Goal: Task Accomplishment & Management: Use online tool/utility

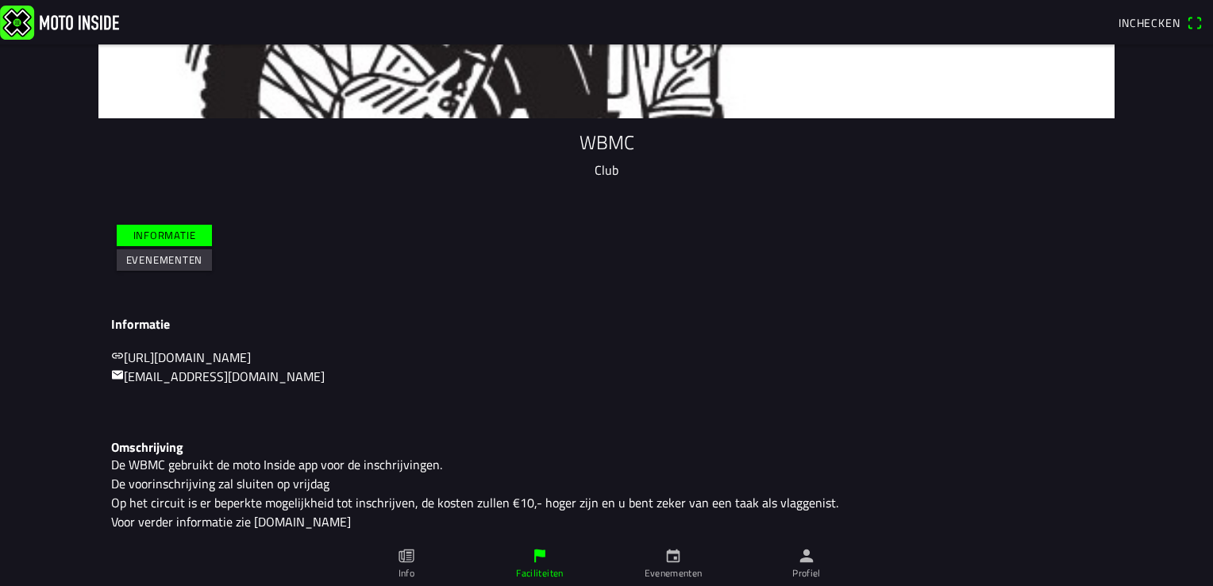
scroll to position [104, 0]
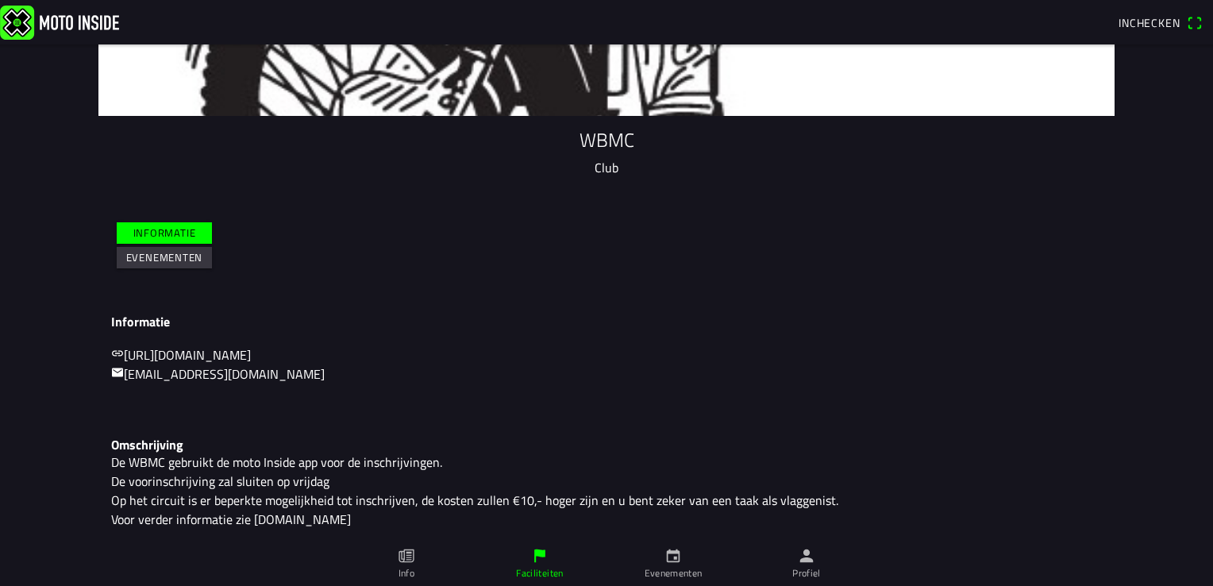
click at [0, 0] on slot "Evenementen" at bounding box center [0, 0] width 0 height 0
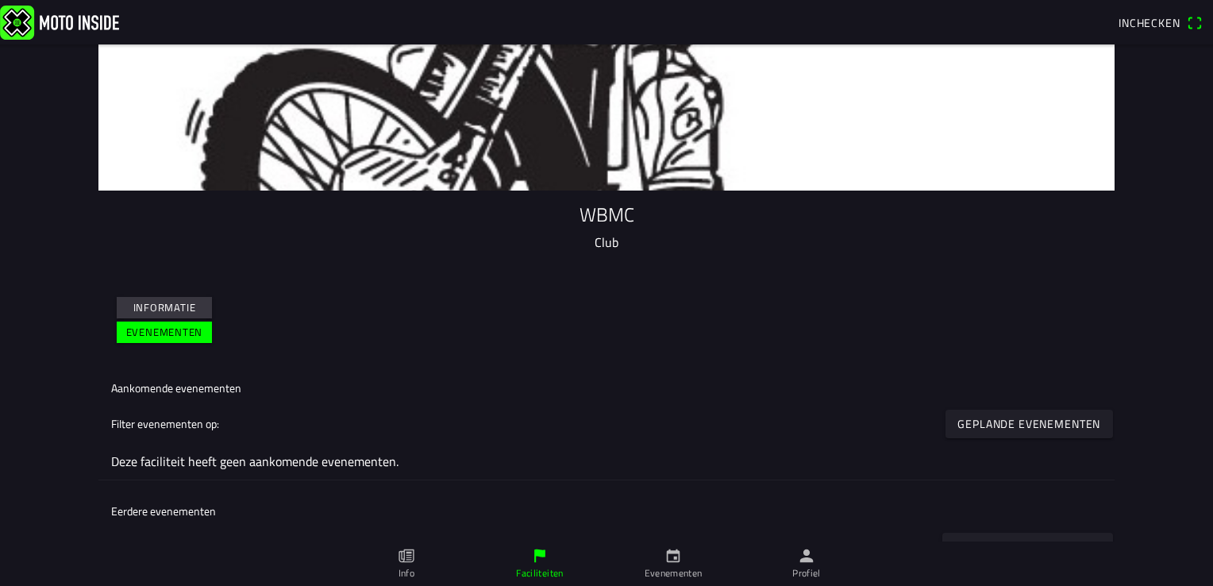
scroll to position [58, 0]
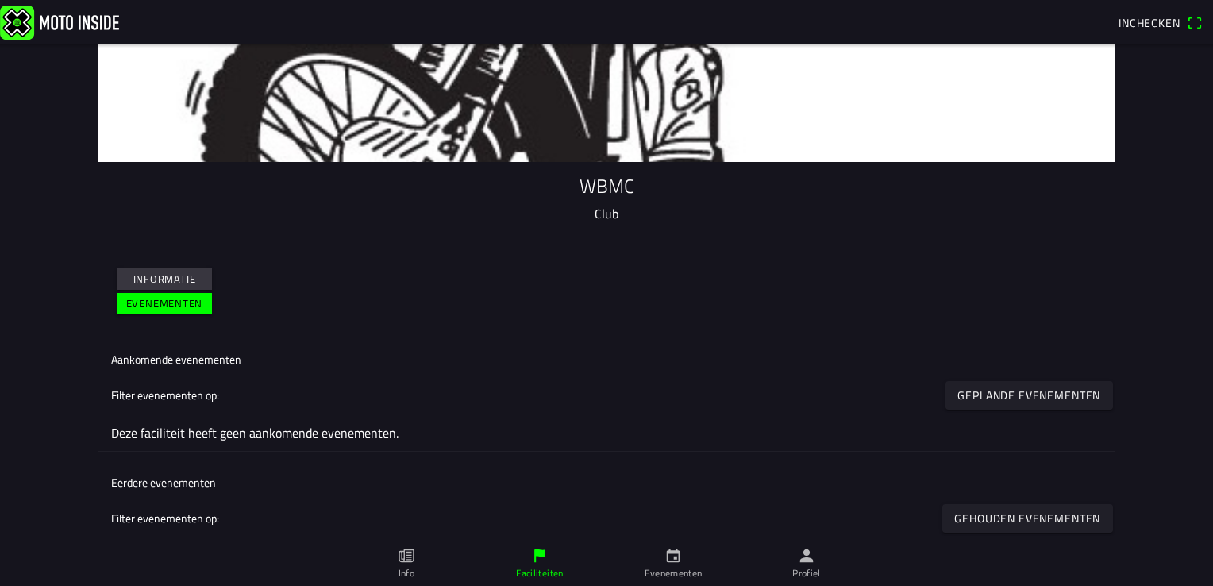
click at [191, 359] on ion-label "Aankomende evenementen" at bounding box center [176, 359] width 130 height 17
click at [0, 0] on slot "Geplande evenementen" at bounding box center [0, 0] width 0 height 0
click at [991, 396] on ion-backdrop at bounding box center [606, 293] width 1213 height 586
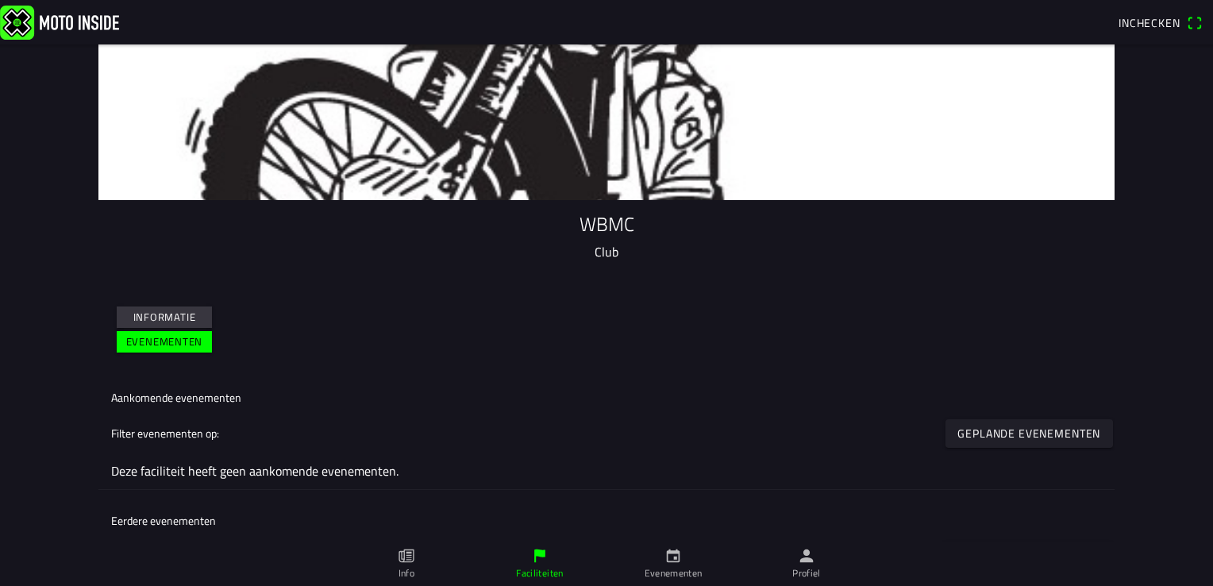
scroll to position [0, 0]
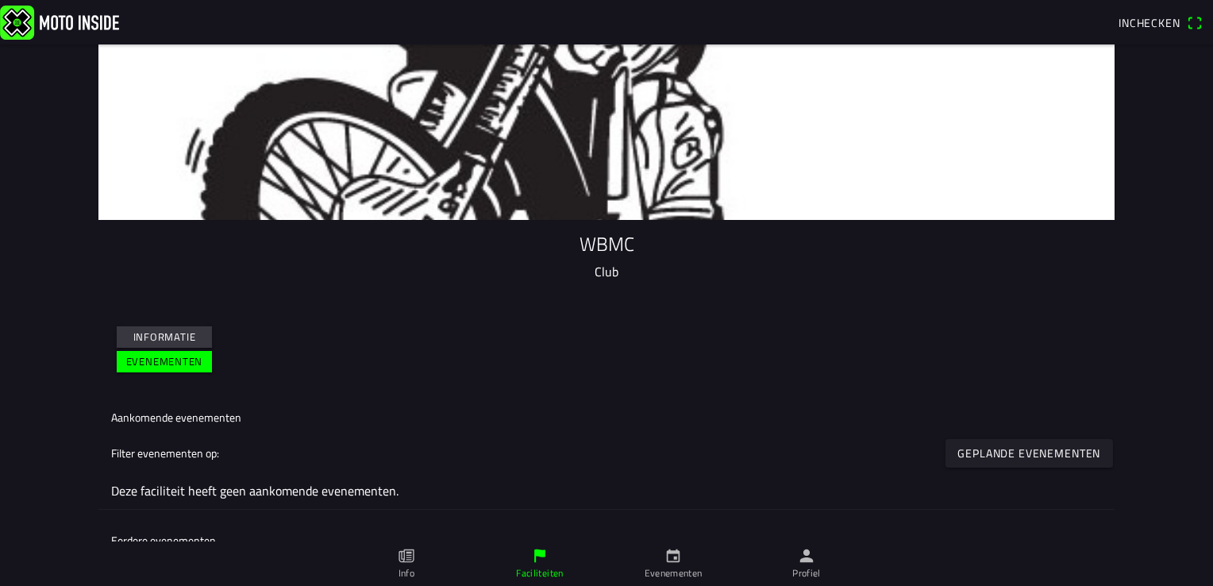
click at [1157, 21] on span "Inchecken" at bounding box center [1149, 22] width 62 height 17
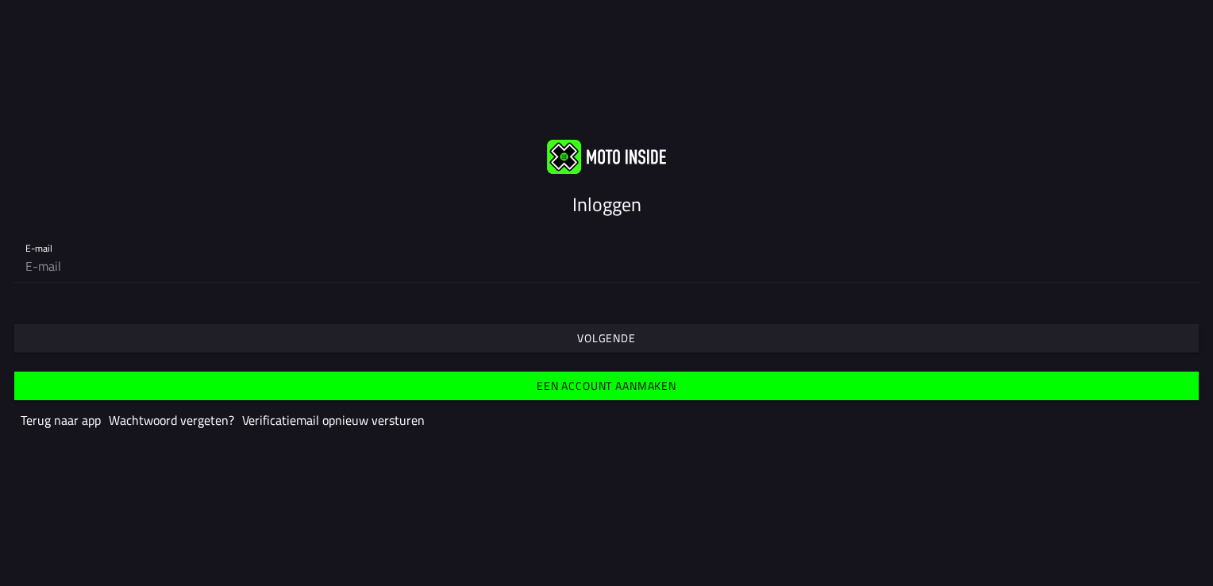
click at [0, 0] on slot "Inloggen" at bounding box center [0, 0] width 0 height 0
click at [80, 268] on input "email" at bounding box center [606, 266] width 1162 height 32
type input "[EMAIL_ADDRESS][DOMAIN_NAME]"
click at [0, 0] on slot "Volgende" at bounding box center [0, 0] width 0 height 0
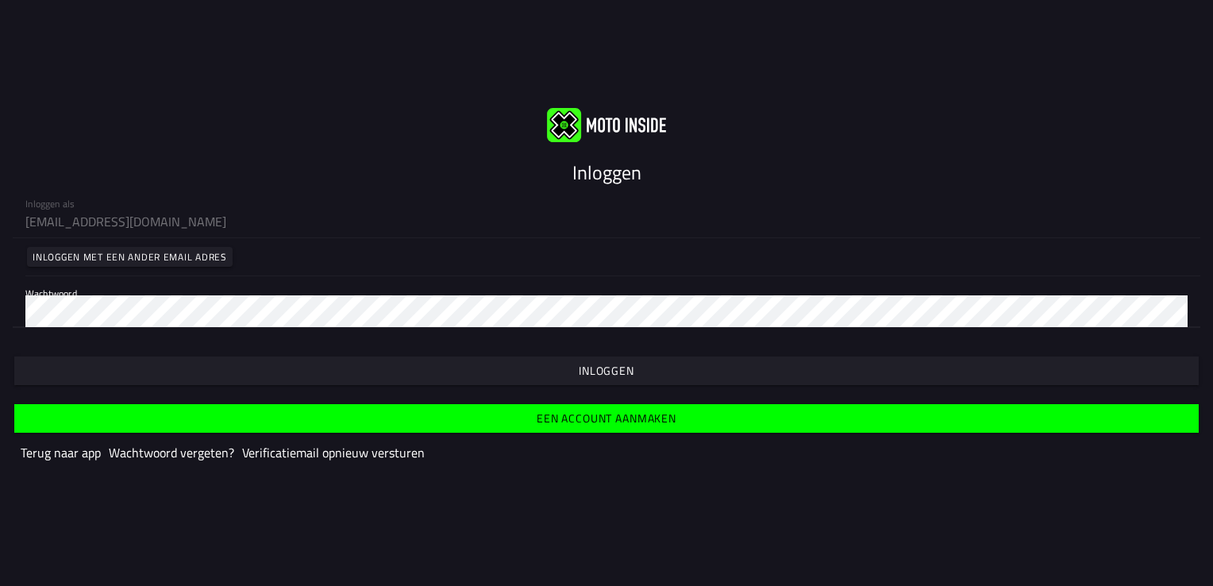
click at [0, 0] on slot "Inloggen" at bounding box center [0, 0] width 0 height 0
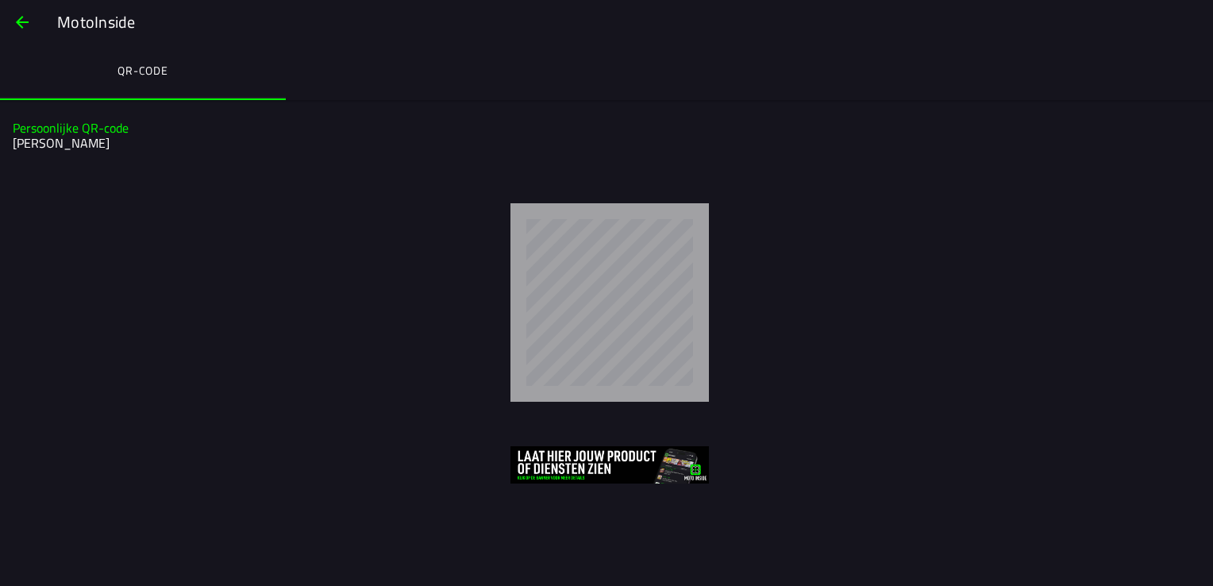
click at [19, 24] on span "button" at bounding box center [22, 22] width 19 height 38
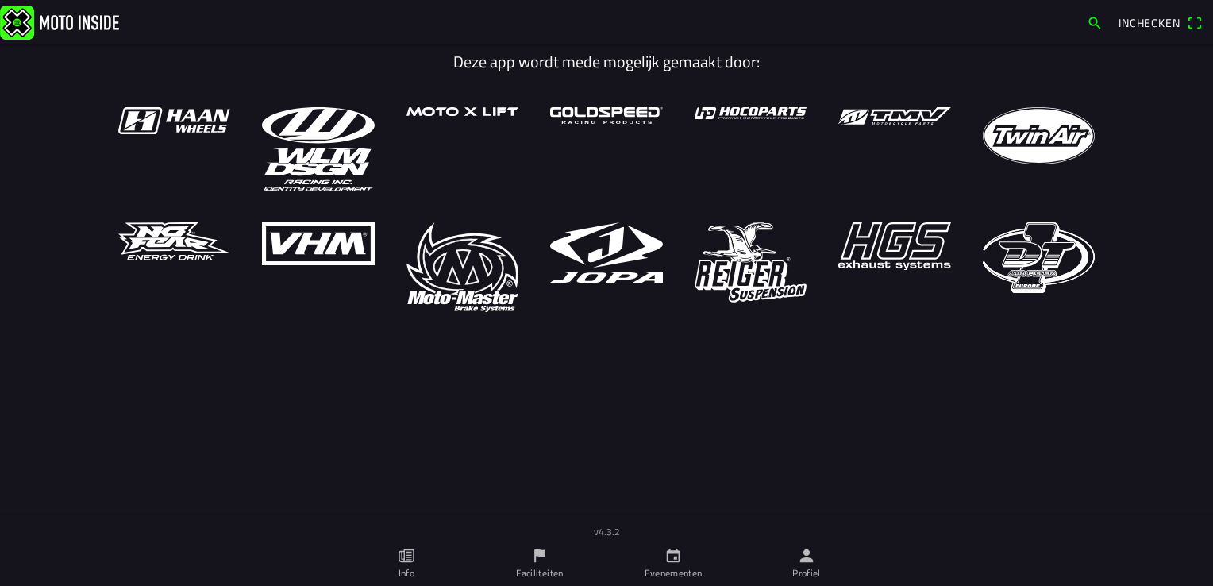
click at [1148, 21] on span "Inchecken" at bounding box center [1149, 22] width 62 height 17
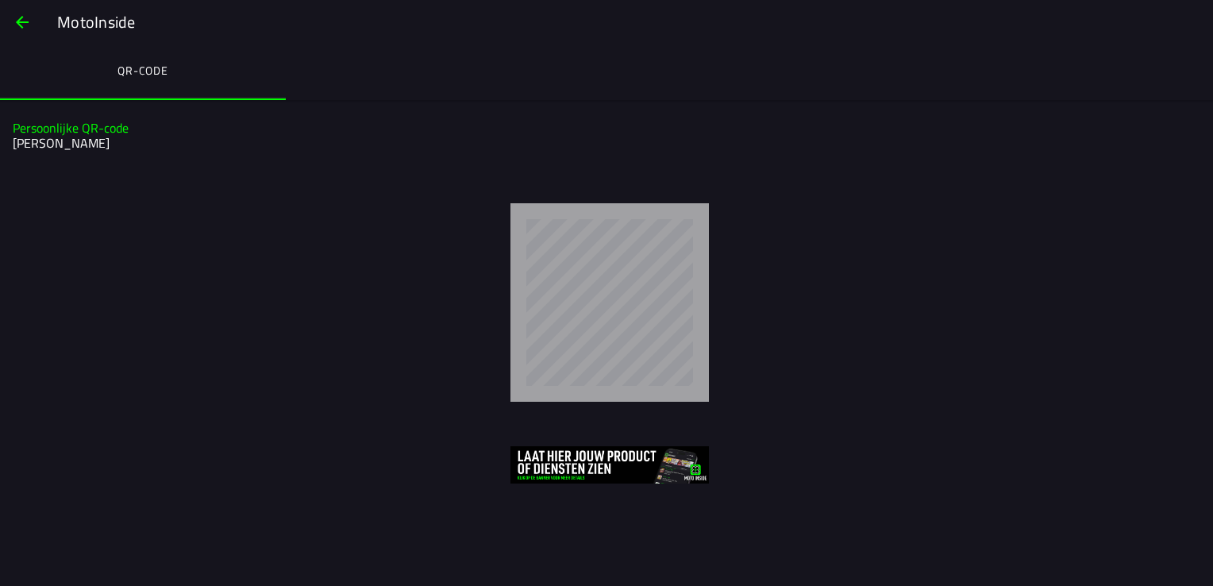
click at [105, 151] on h2 "[PERSON_NAME]" at bounding box center [605, 143] width 1184 height 15
click at [0, 0] on slot "MotoInside" at bounding box center [0, 0] width 0 height 0
